Goal: Information Seeking & Learning: Learn about a topic

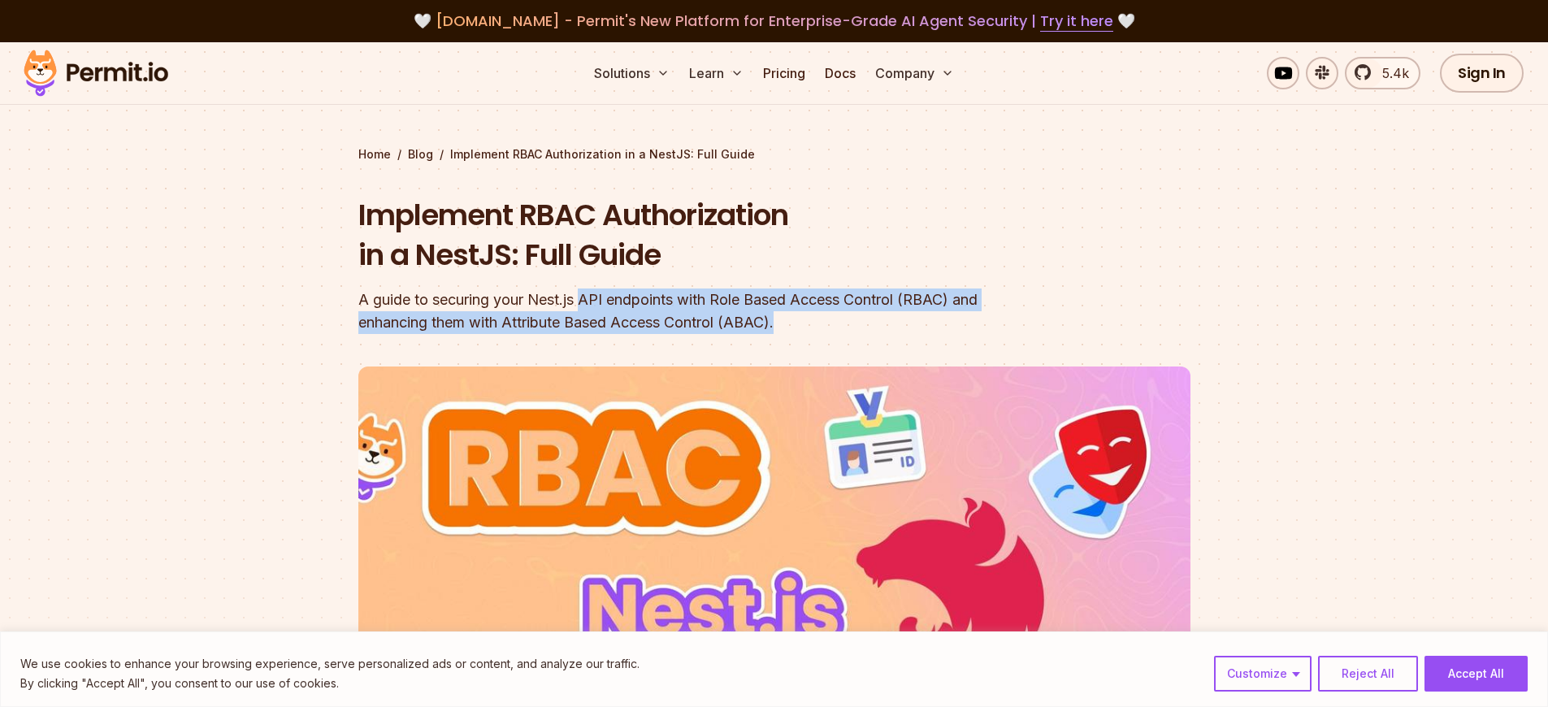
drag, startPoint x: 587, startPoint y: 294, endPoint x: 859, endPoint y: 324, distance: 274.0
click at [859, 324] on div "A guide to securing your Nest.js API endpoints with Role Based Access Control (…" at bounding box center [670, 312] width 624 height 46
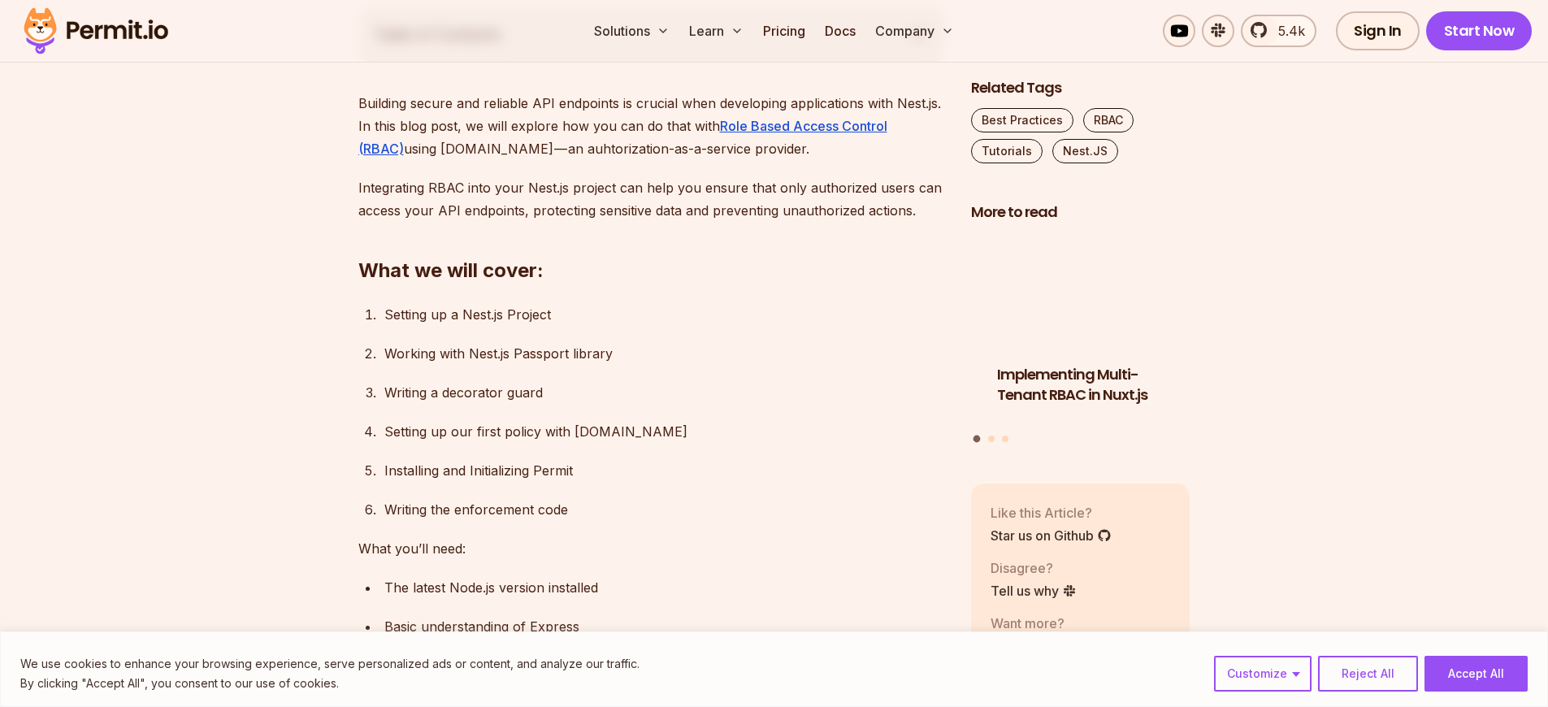
scroll to position [971, 0]
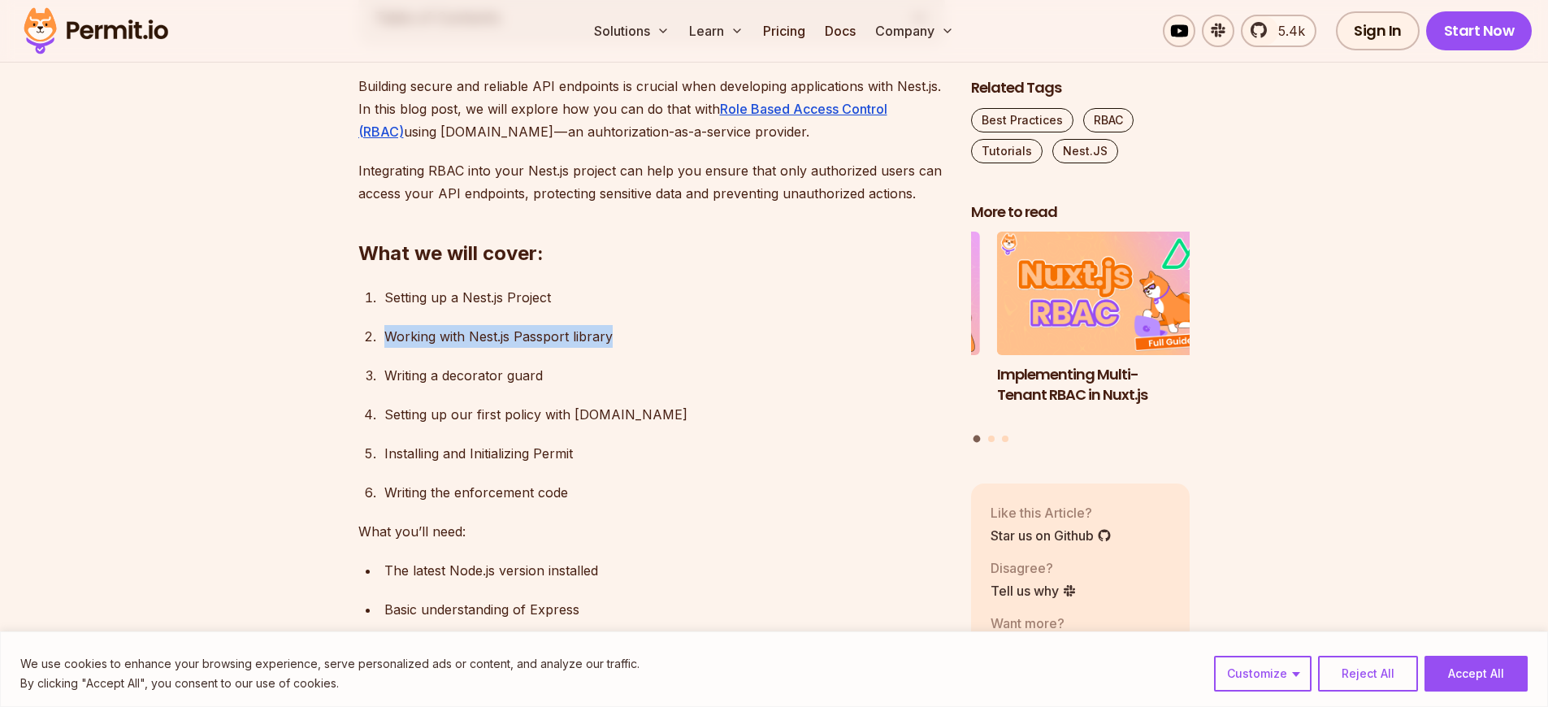
drag, startPoint x: 507, startPoint y: 337, endPoint x: 375, endPoint y: 332, distance: 132.6
click at [380, 332] on li "Working with Nest.js Passport library" at bounding box center [663, 336] width 566 height 23
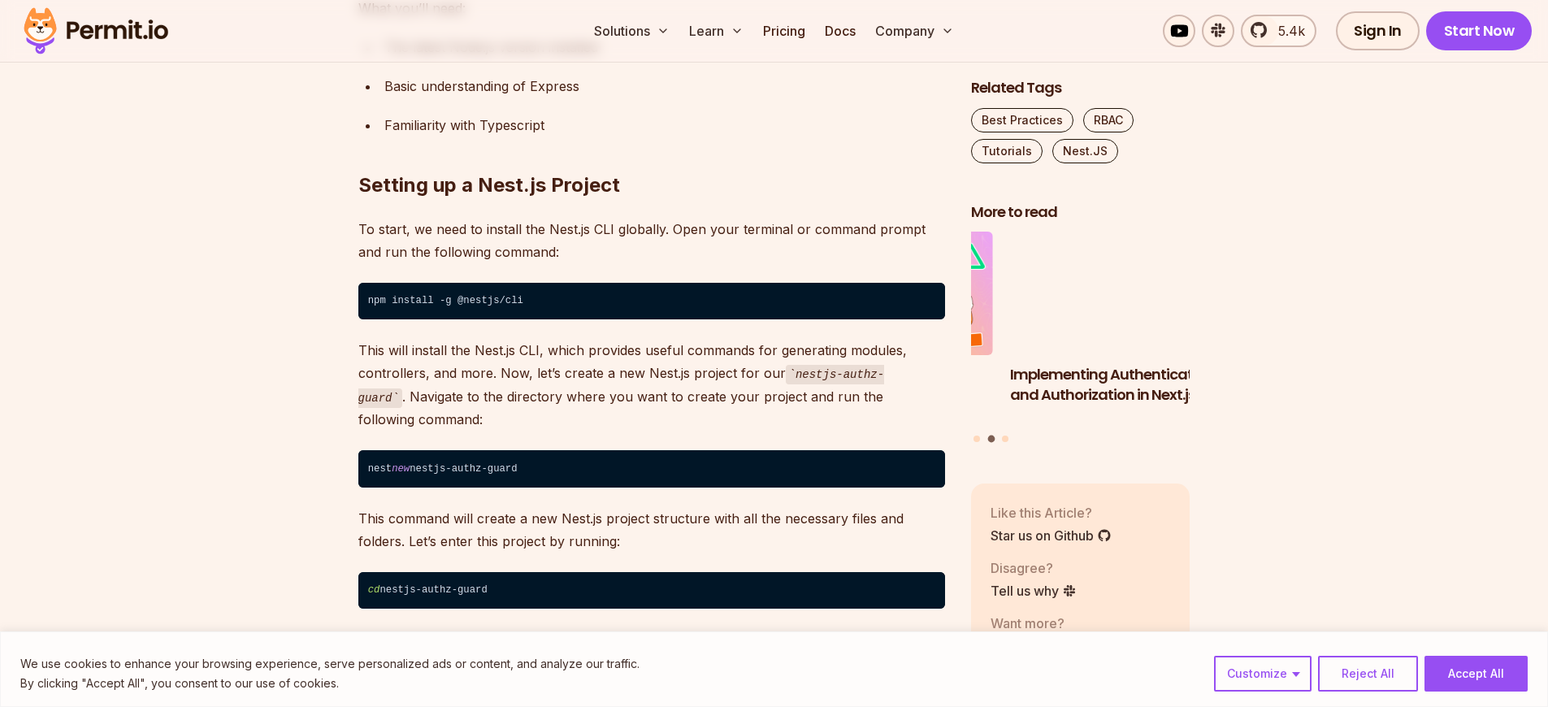
scroll to position [1618, 0]
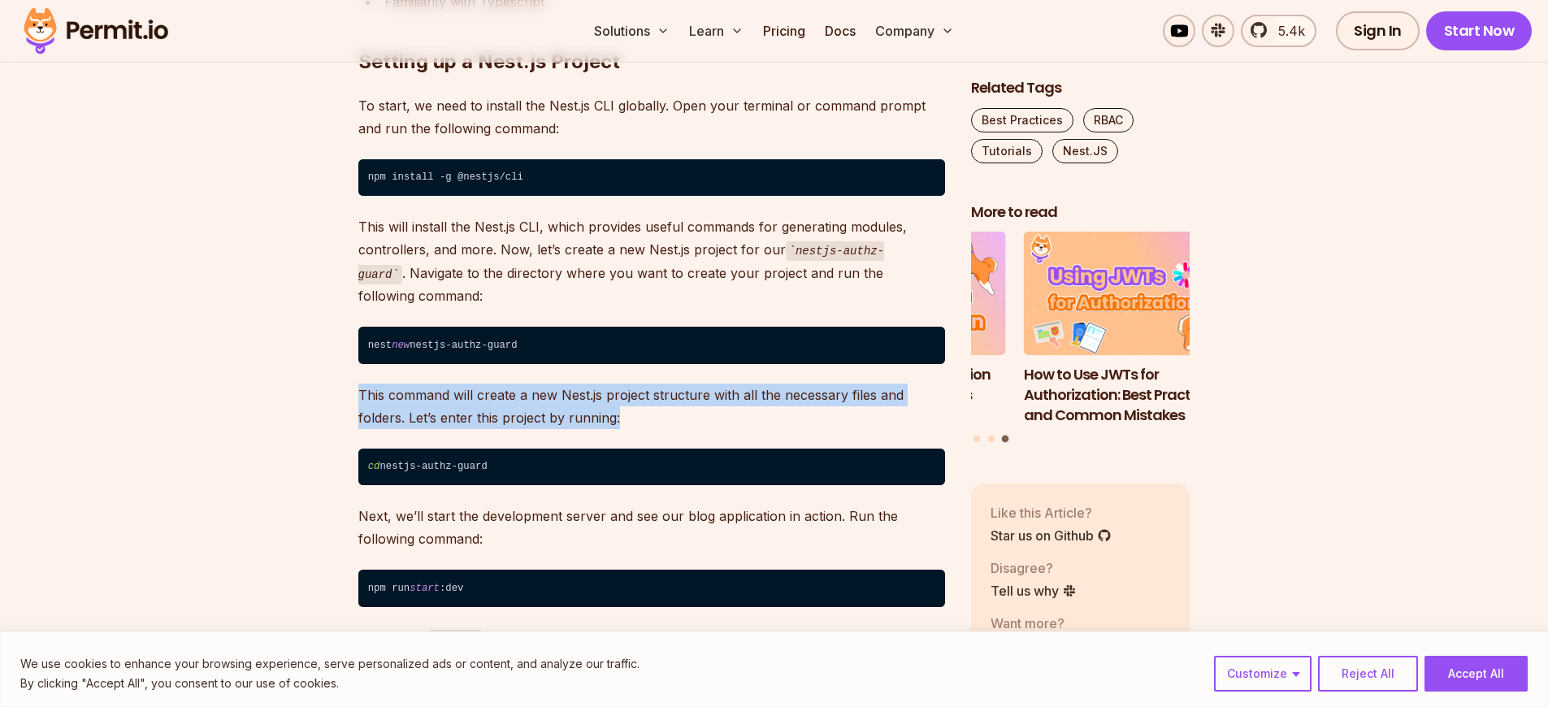
drag, startPoint x: 632, startPoint y: 415, endPoint x: 347, endPoint y: 393, distance: 285.3
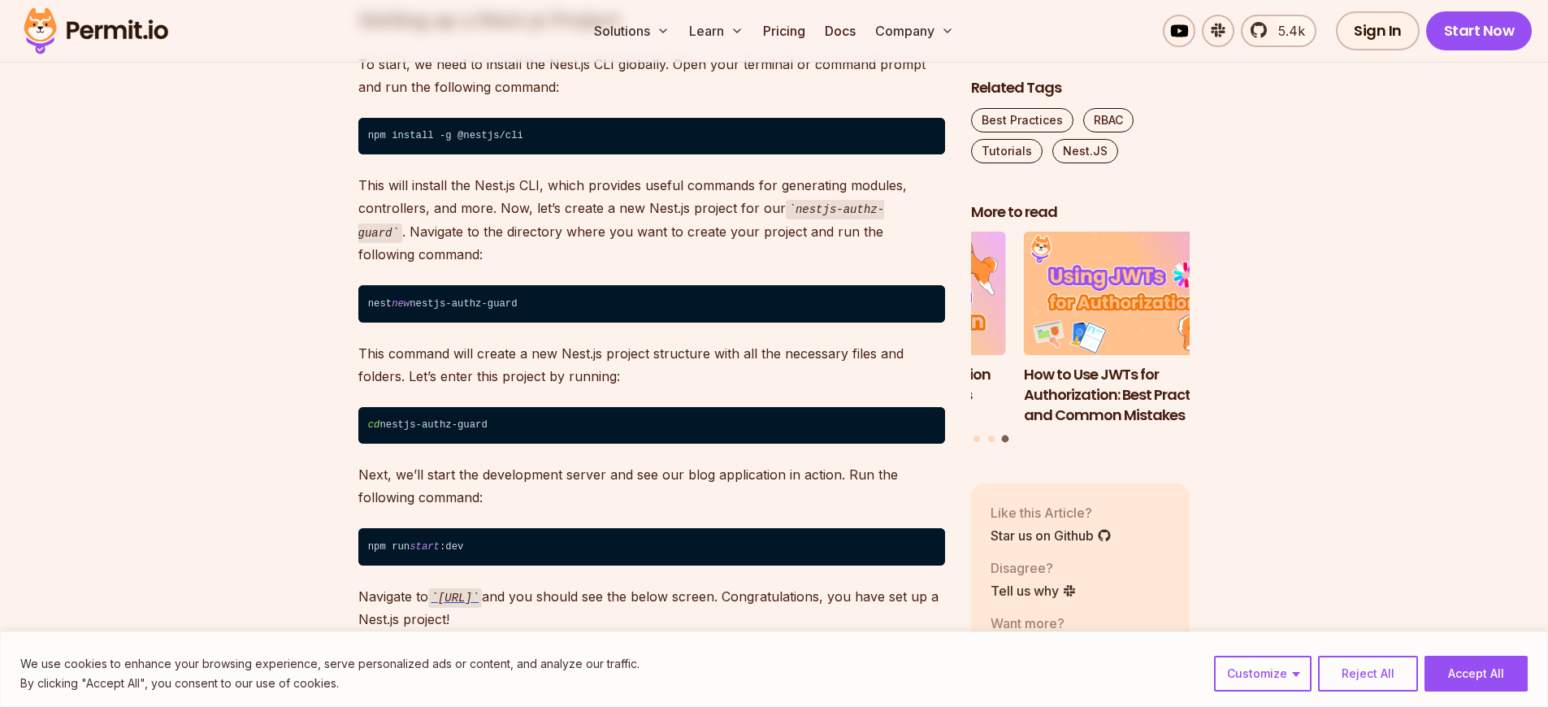
scroll to position [1750, 0]
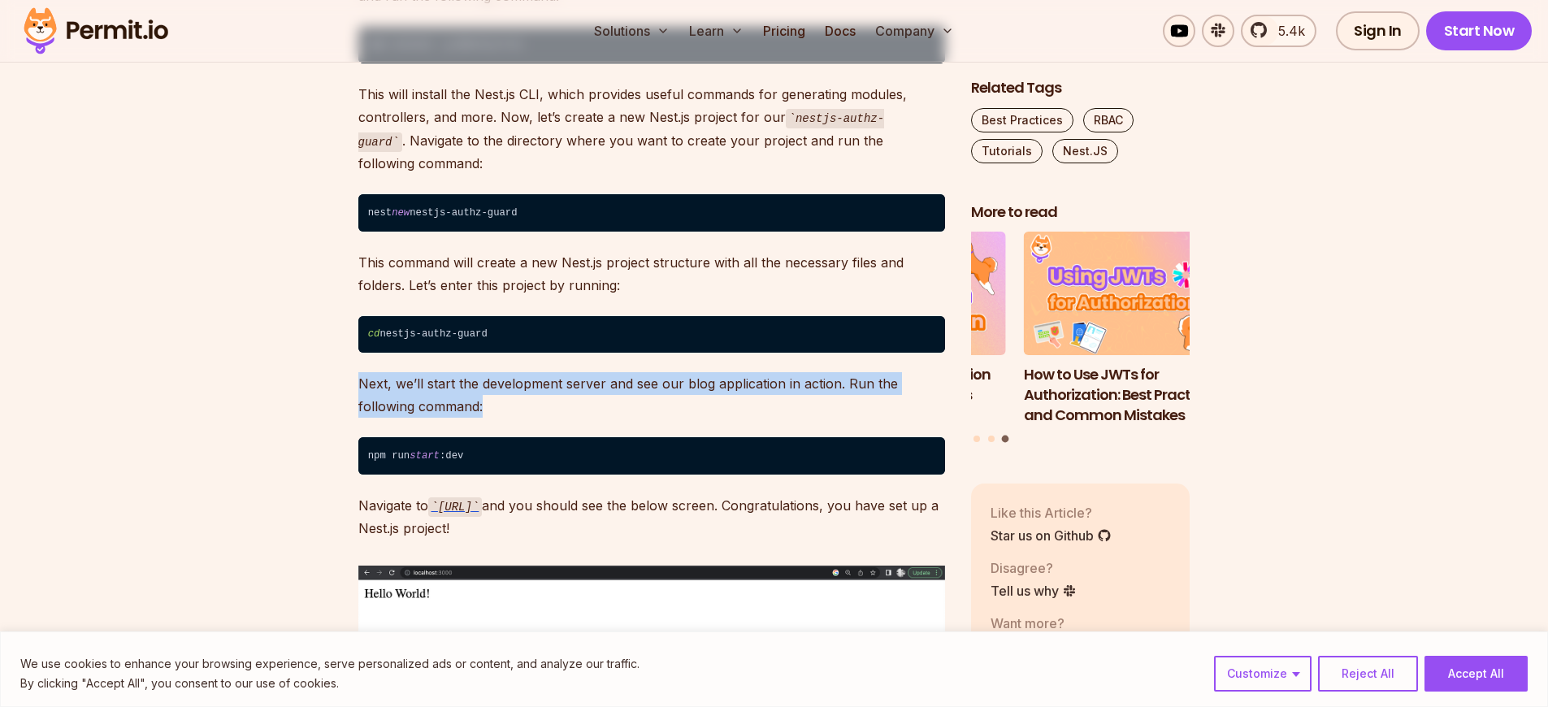
drag, startPoint x: 507, startPoint y: 404, endPoint x: 345, endPoint y: 392, distance: 162.2
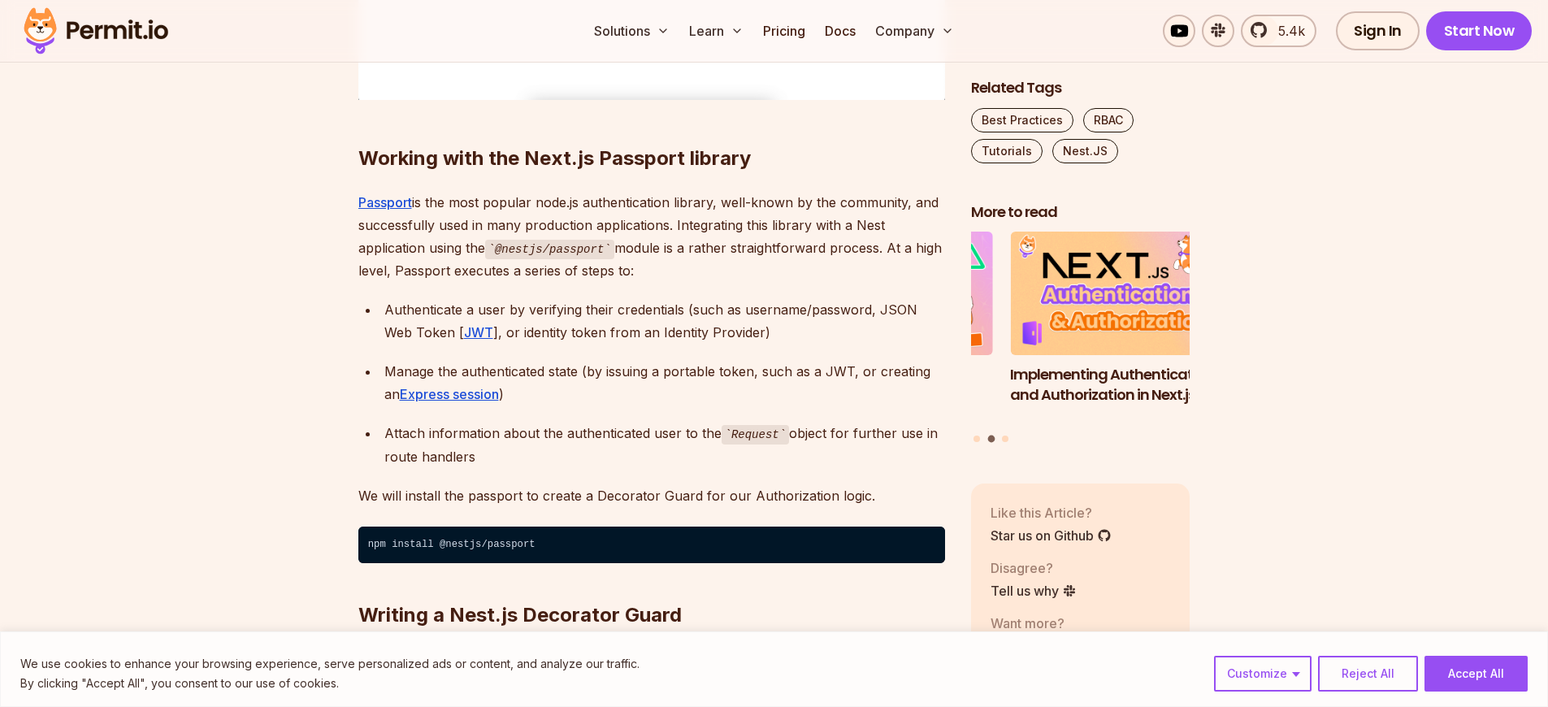
scroll to position [2628, 0]
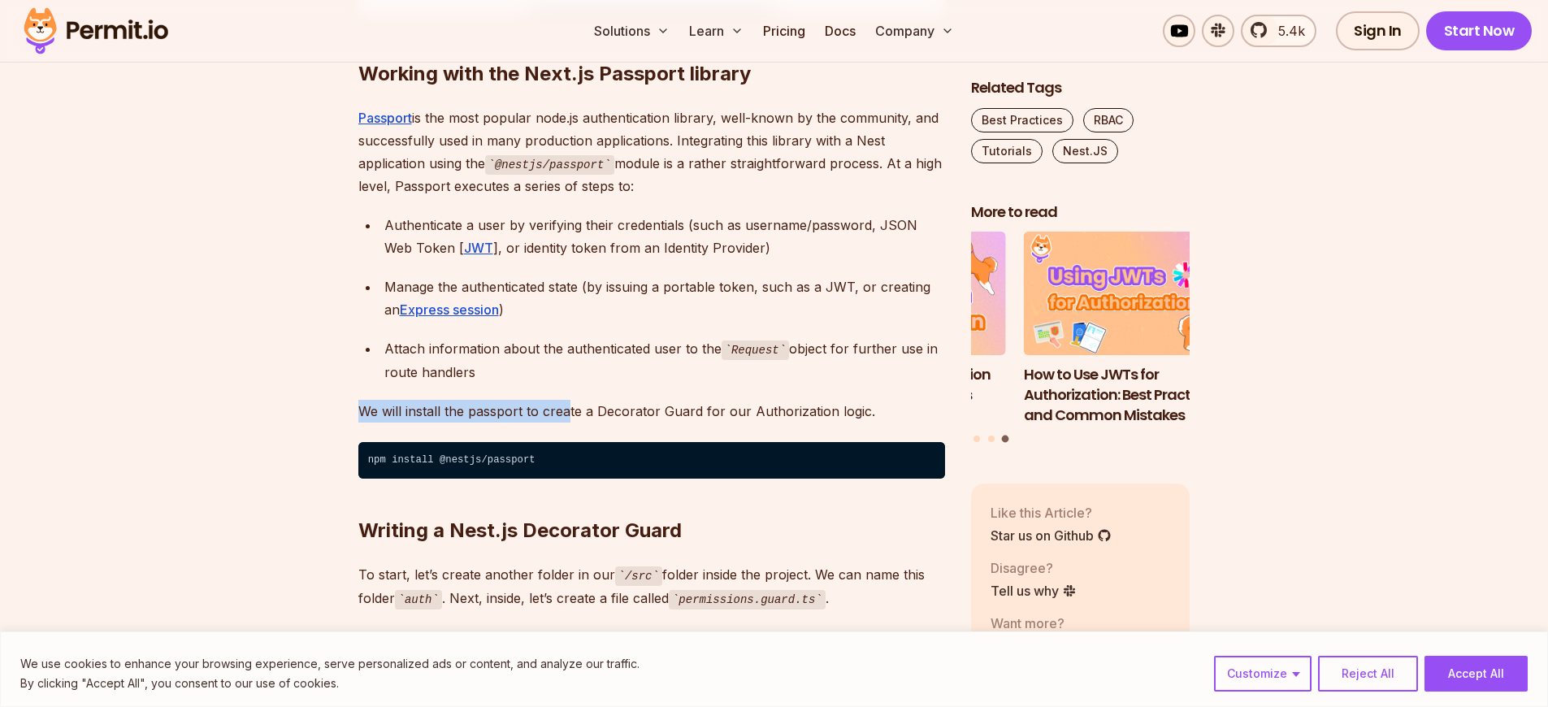
drag, startPoint x: 567, startPoint y: 406, endPoint x: 334, endPoint y: 409, distance: 233.3
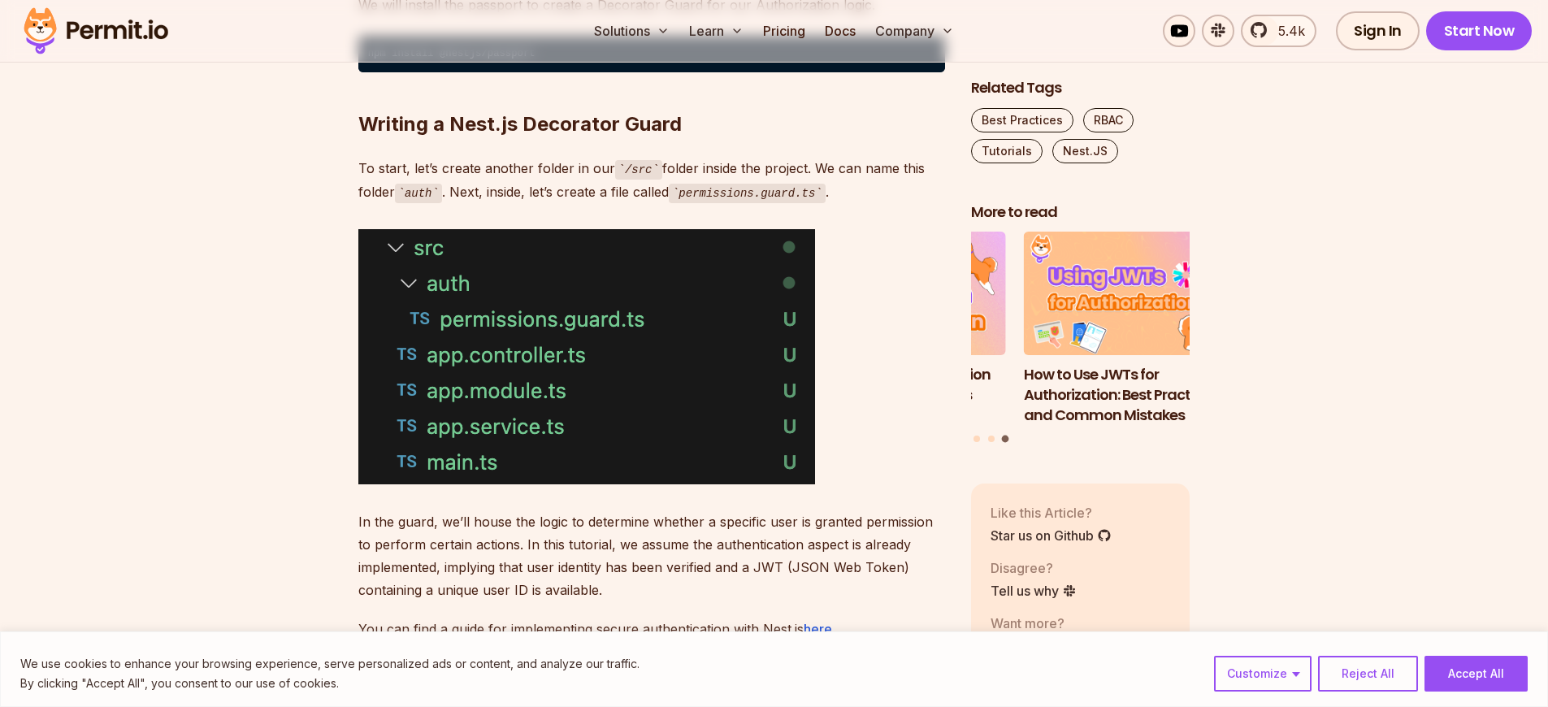
scroll to position [3073, 0]
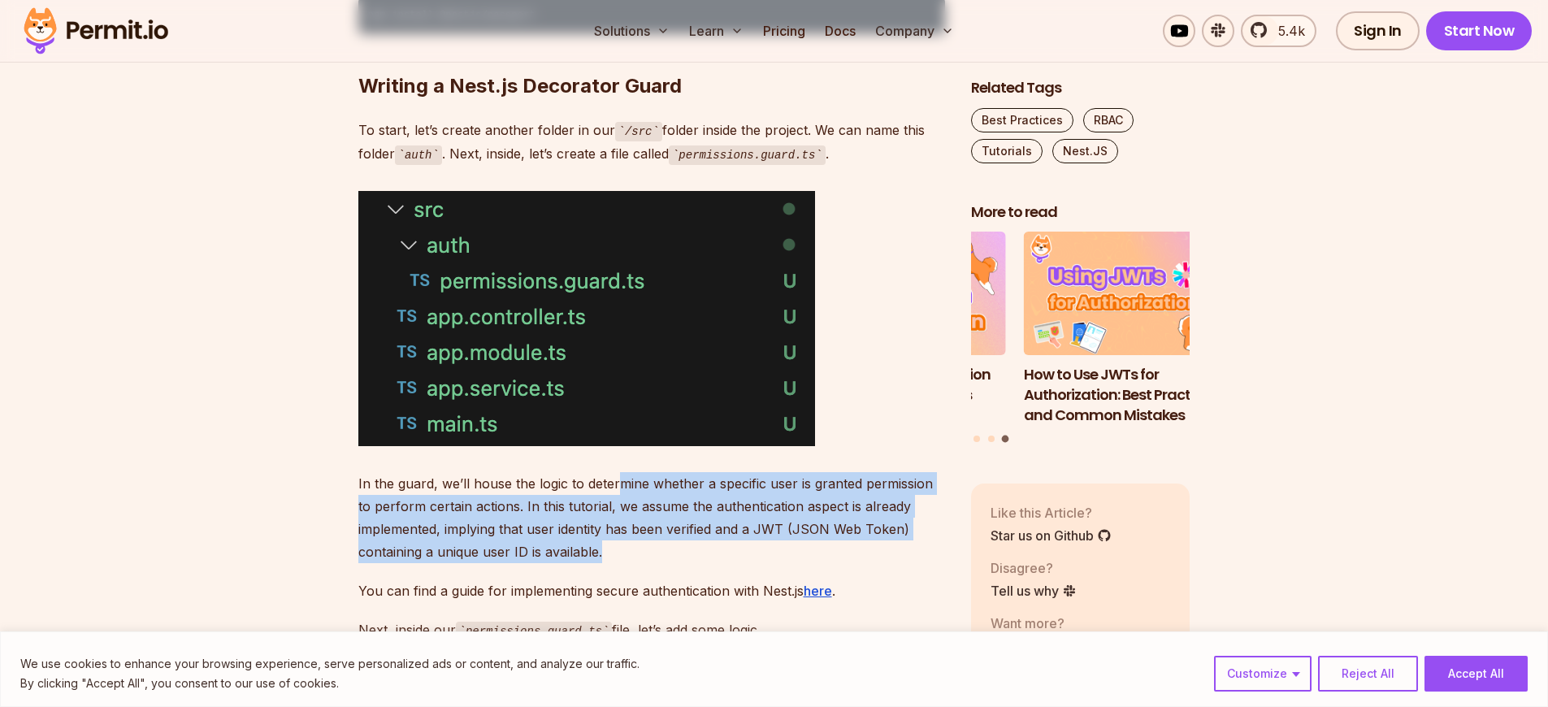
drag, startPoint x: 617, startPoint y: 473, endPoint x: 636, endPoint y: 548, distance: 77.1
click at [636, 548] on p "In the guard, we’ll house the logic to determine whether a specific user is gra…" at bounding box center [651, 517] width 587 height 91
drag, startPoint x: 642, startPoint y: 546, endPoint x: 316, endPoint y: 476, distance: 333.4
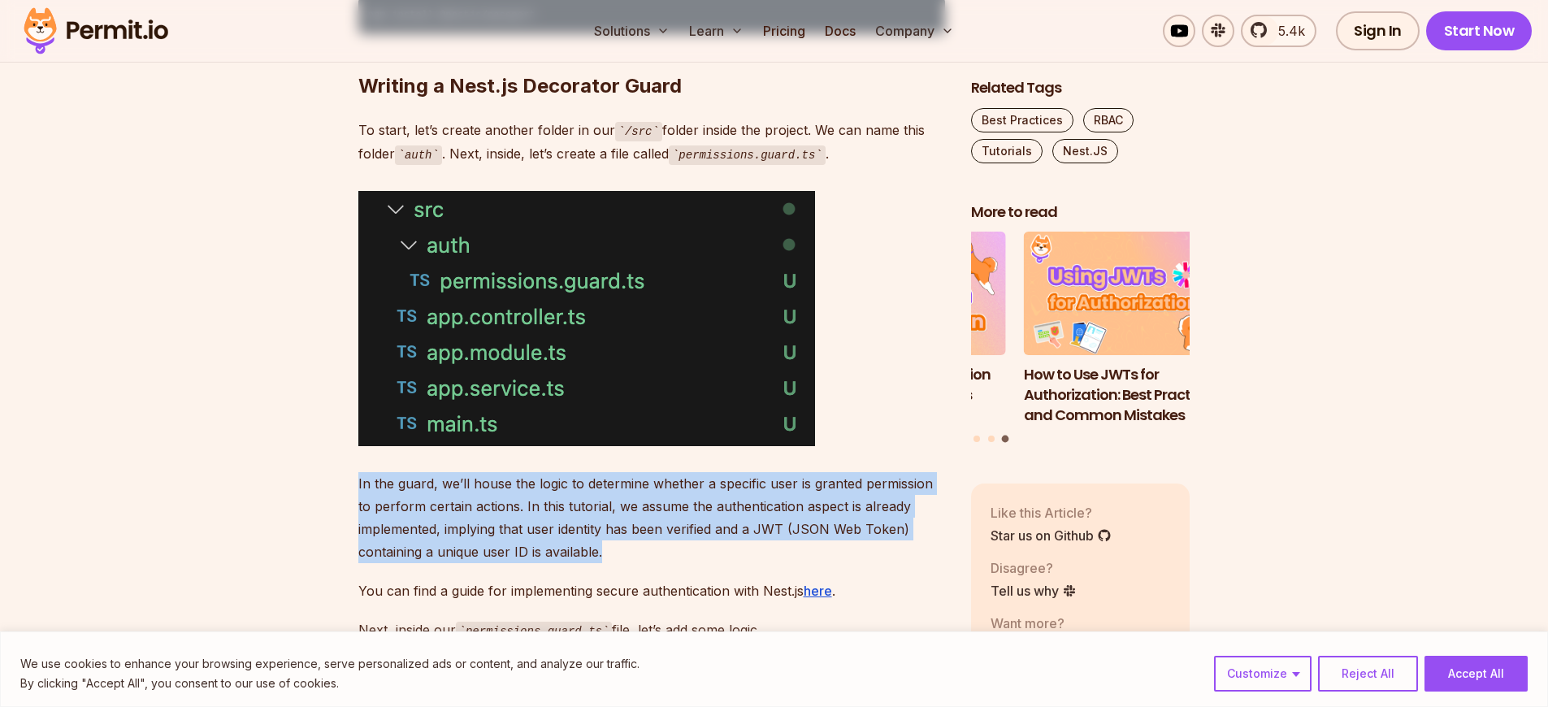
drag, startPoint x: 490, startPoint y: 489, endPoint x: 658, endPoint y: 554, distance: 179.9
click at [658, 554] on p "In the guard, we’ll house the logic to determine whether a specific user is gra…" at bounding box center [651, 517] width 587 height 91
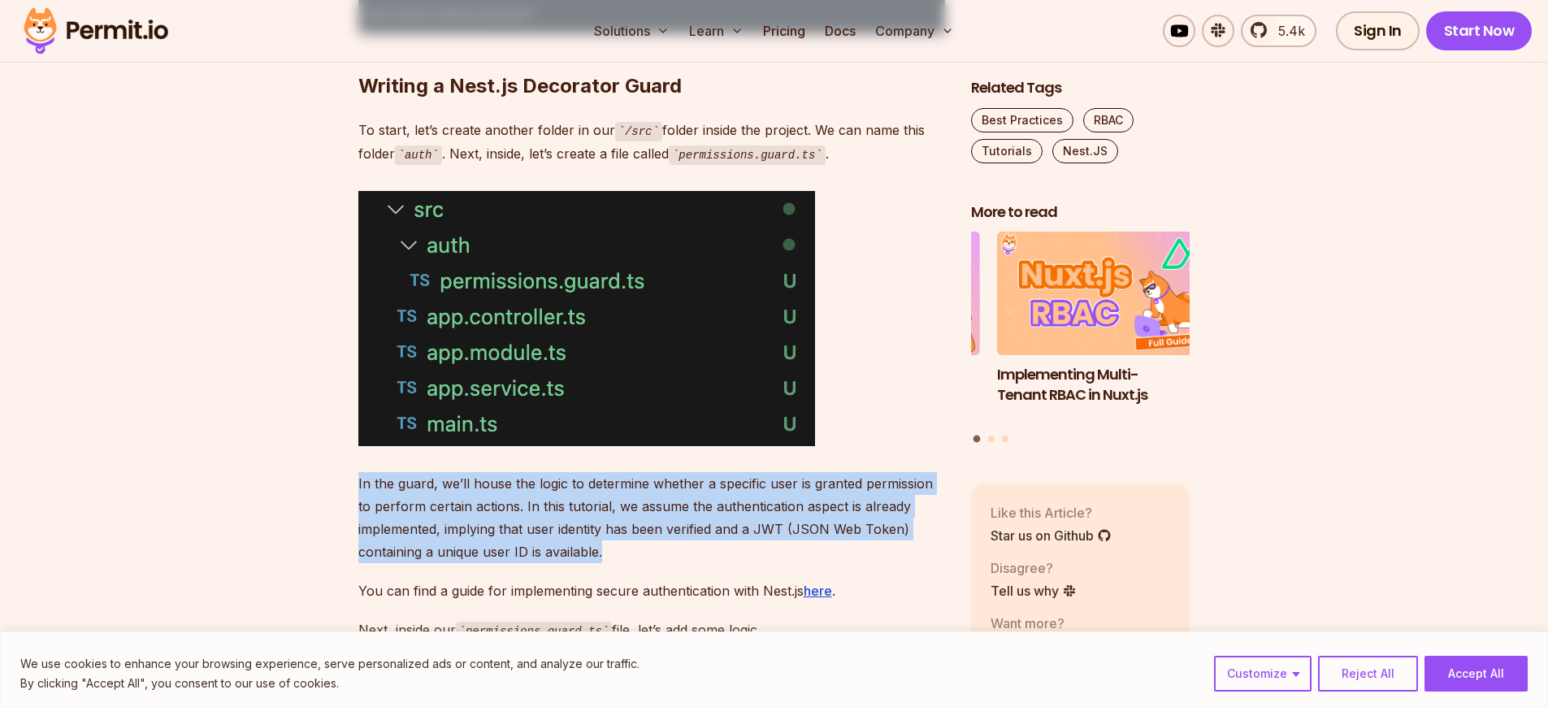
drag, startPoint x: 670, startPoint y: 551, endPoint x: 356, endPoint y: 476, distance: 322.5
drag, startPoint x: 497, startPoint y: 484, endPoint x: 667, endPoint y: 566, distance: 189.1
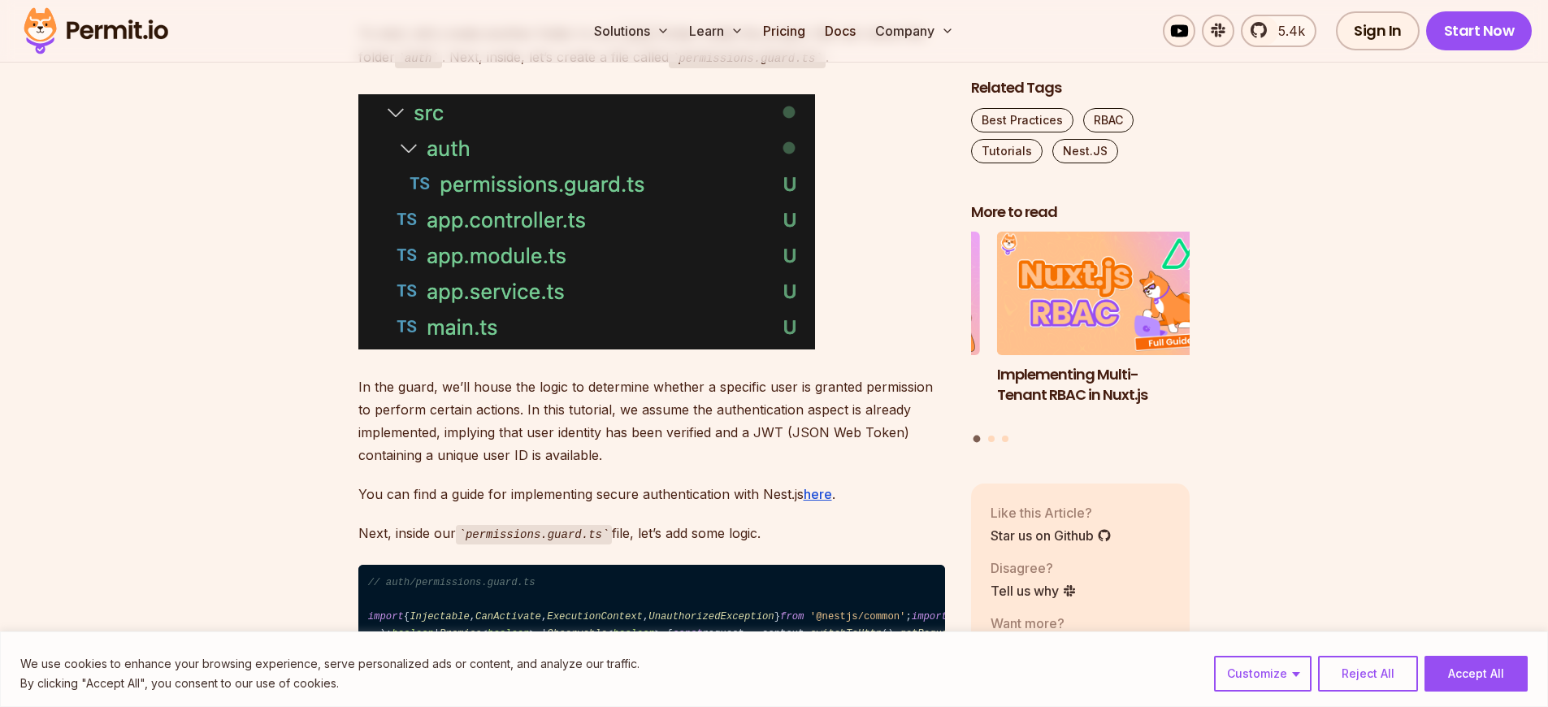
scroll to position [3183, 0]
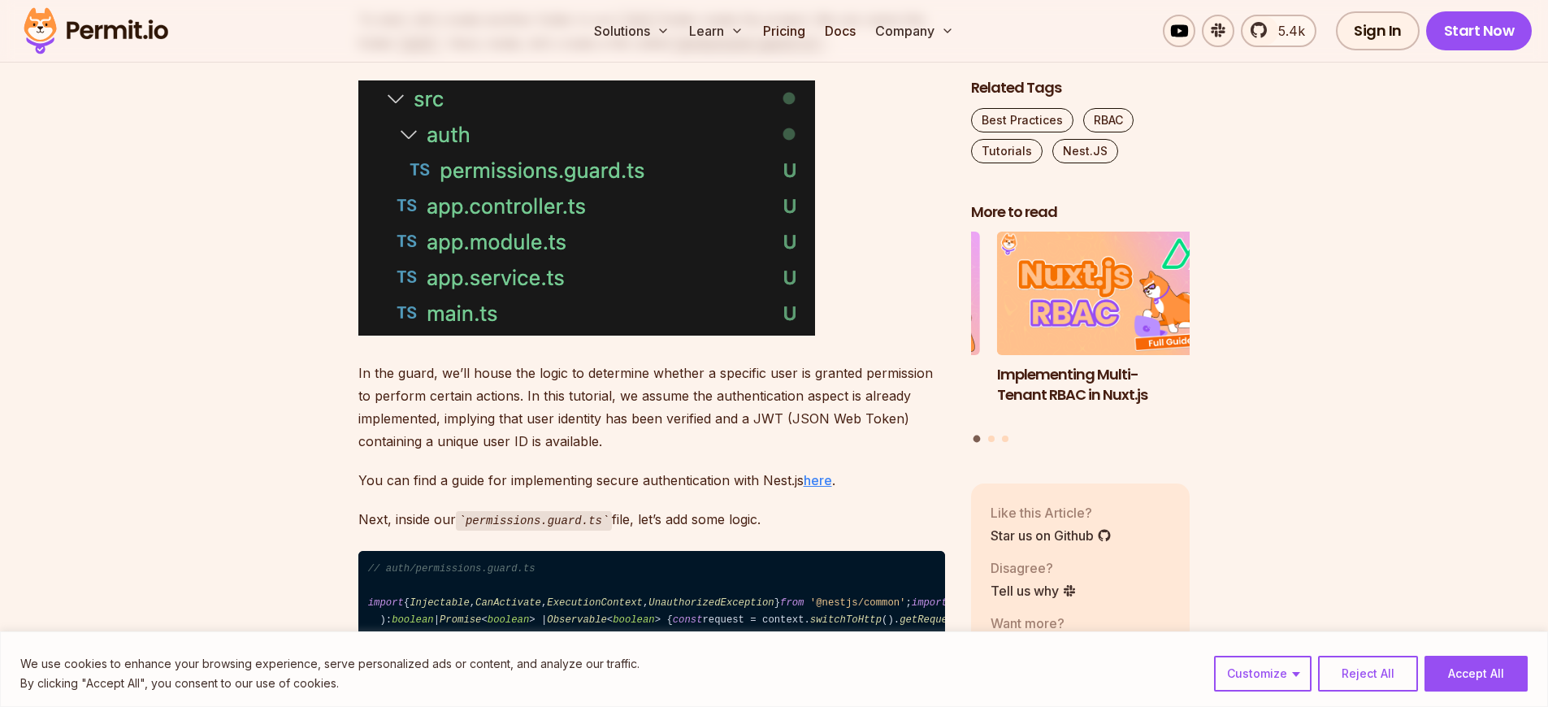
click at [819, 479] on link "here" at bounding box center [818, 480] width 28 height 16
